Goal: Information Seeking & Learning: Learn about a topic

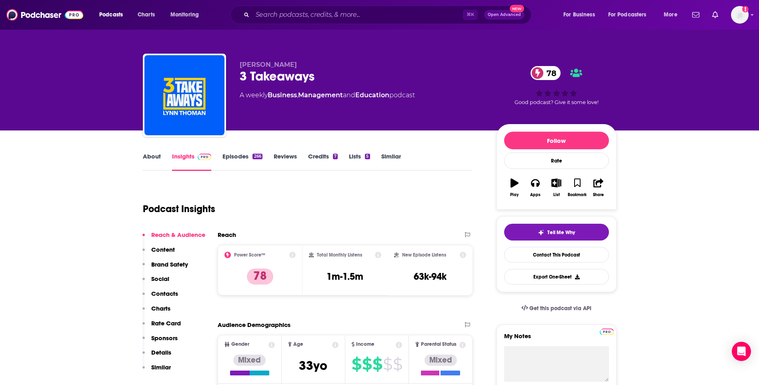
click at [240, 155] on link "Episodes 266" at bounding box center [242, 161] width 40 height 18
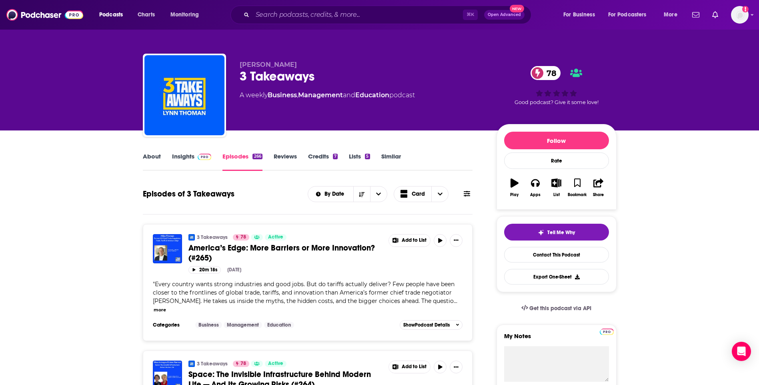
click at [153, 157] on link "About" at bounding box center [152, 161] width 18 height 18
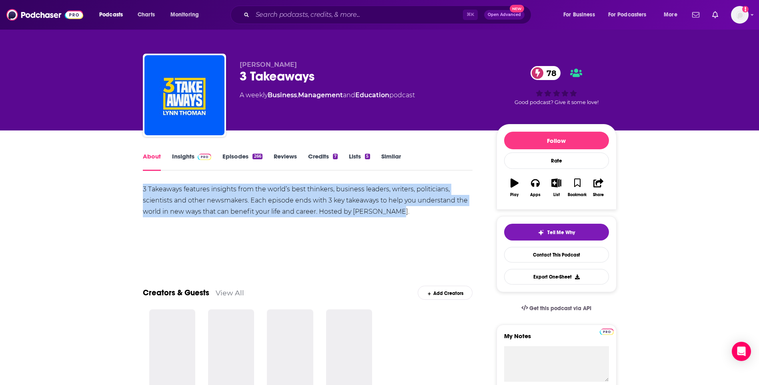
drag, startPoint x: 140, startPoint y: 188, endPoint x: 412, endPoint y: 214, distance: 274.0
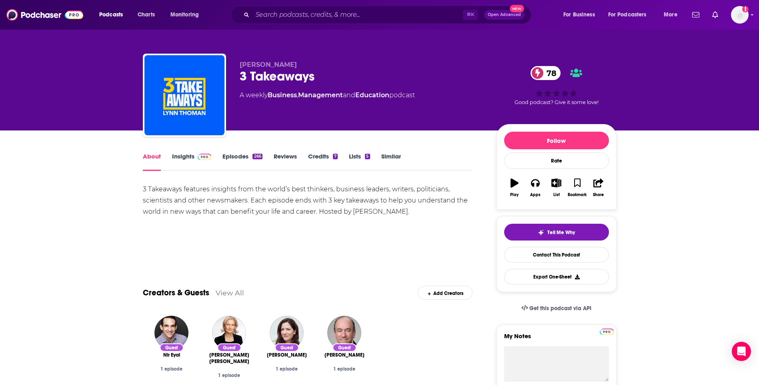
click at [336, 205] on div "3 Takeaways features insights from the world’s best thinkers, business leaders,…" at bounding box center [308, 201] width 330 height 34
click at [190, 161] on link "Insights" at bounding box center [192, 161] width 40 height 18
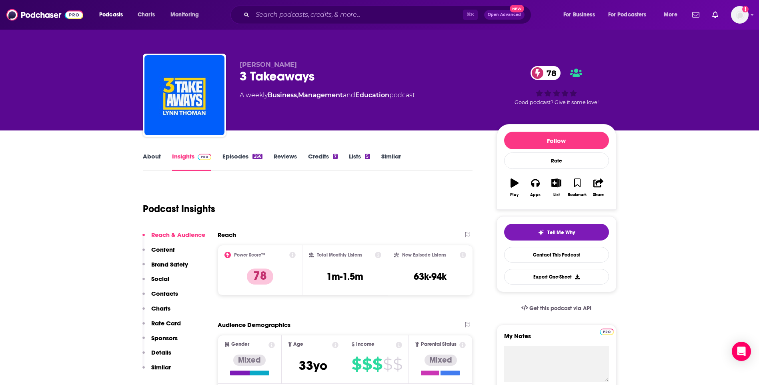
scroll to position [58, 0]
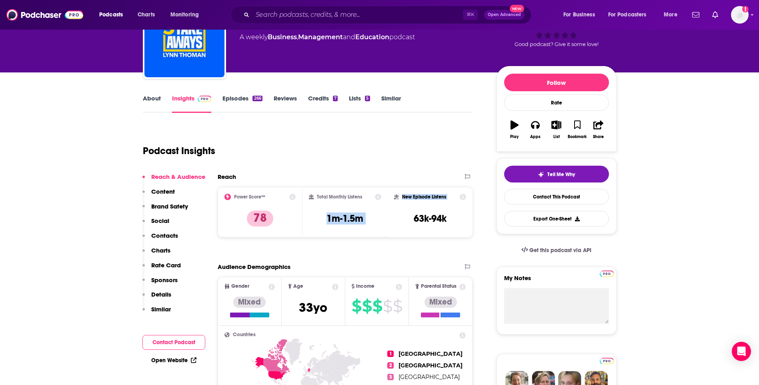
drag, startPoint x: 363, startPoint y: 220, endPoint x: 403, endPoint y: 220, distance: 40.0
click at [403, 220] on div "Power Score™ 78 Total Monthly Listens 1m-1.5m New Episode Listens 63k-94k" at bounding box center [345, 212] width 255 height 50
click at [332, 217] on h3 "1m-1.5m" at bounding box center [344, 218] width 37 height 12
drag, startPoint x: 323, startPoint y: 218, endPoint x: 368, endPoint y: 217, distance: 45.2
click at [368, 217] on div "Total Monthly Listens 1m-1.5m" at bounding box center [345, 212] width 72 height 37
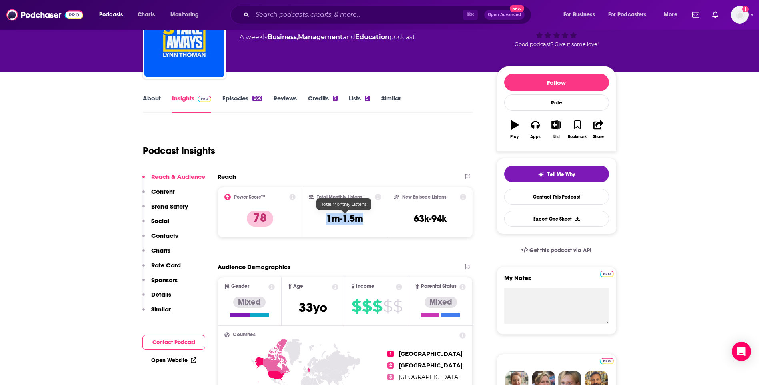
copy h3 "1m-1.5m"
click at [266, 164] on div "Podcast Insights" at bounding box center [305, 146] width 324 height 41
